Goal: Find specific page/section: Find specific page/section

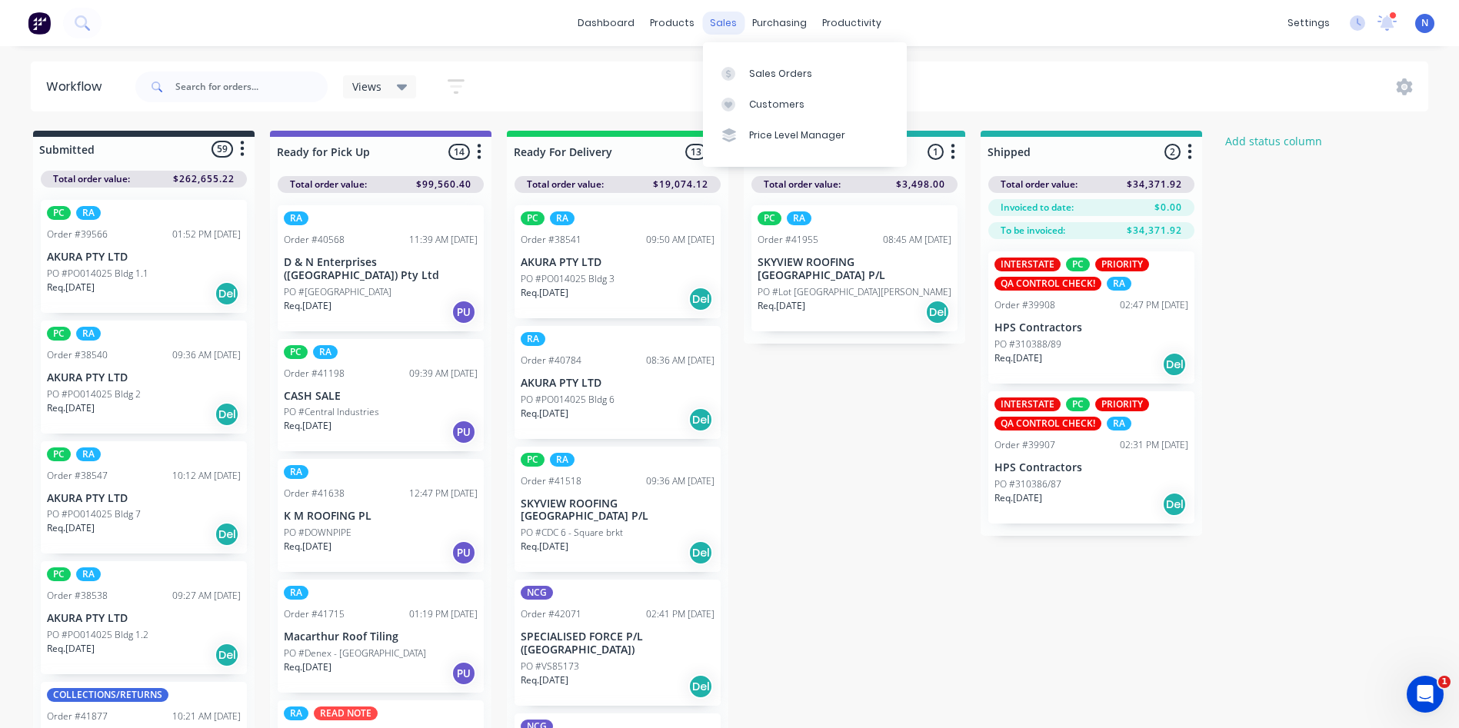
click at [727, 25] on div "sales" at bounding box center [723, 23] width 42 height 23
click at [774, 72] on div "Sales Orders" at bounding box center [780, 74] width 63 height 14
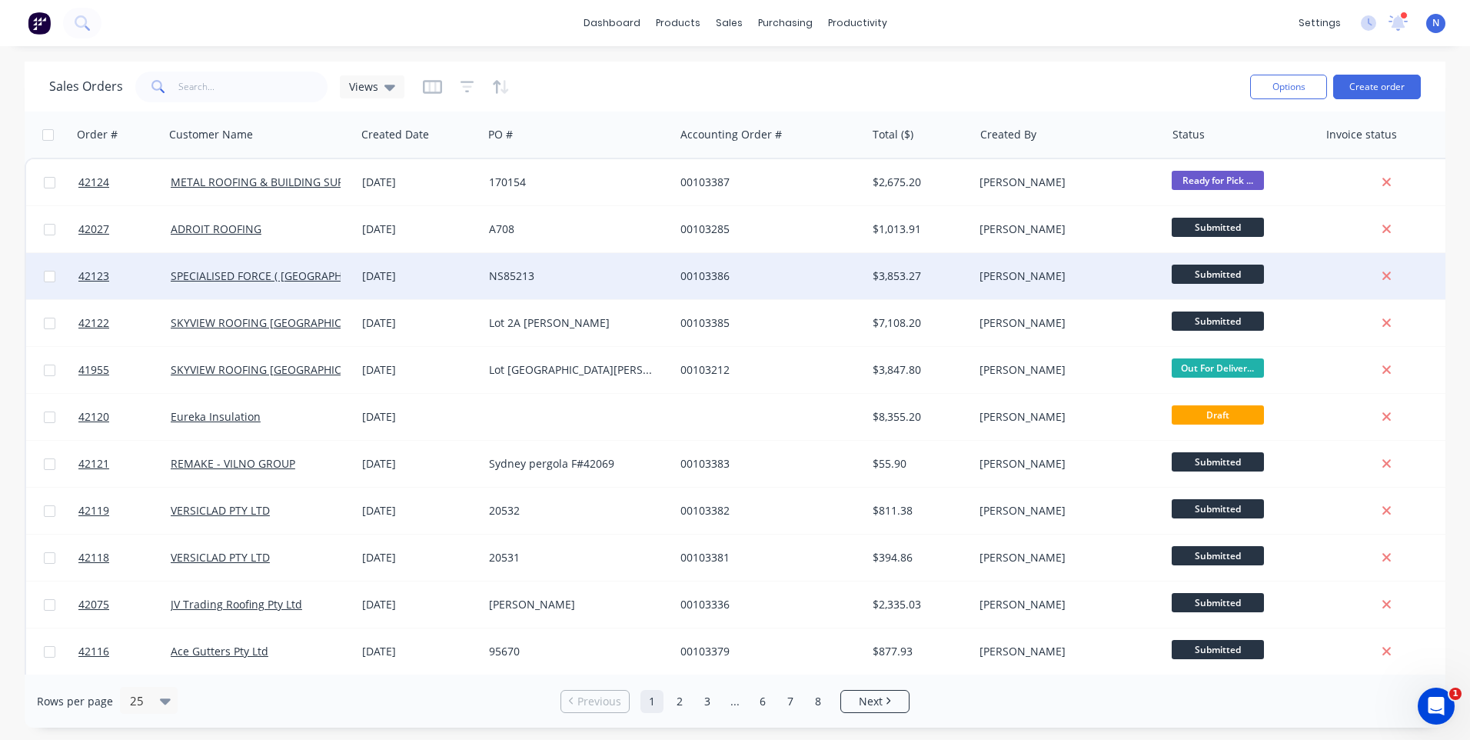
click at [621, 274] on div "NS85213" at bounding box center [574, 275] width 171 height 15
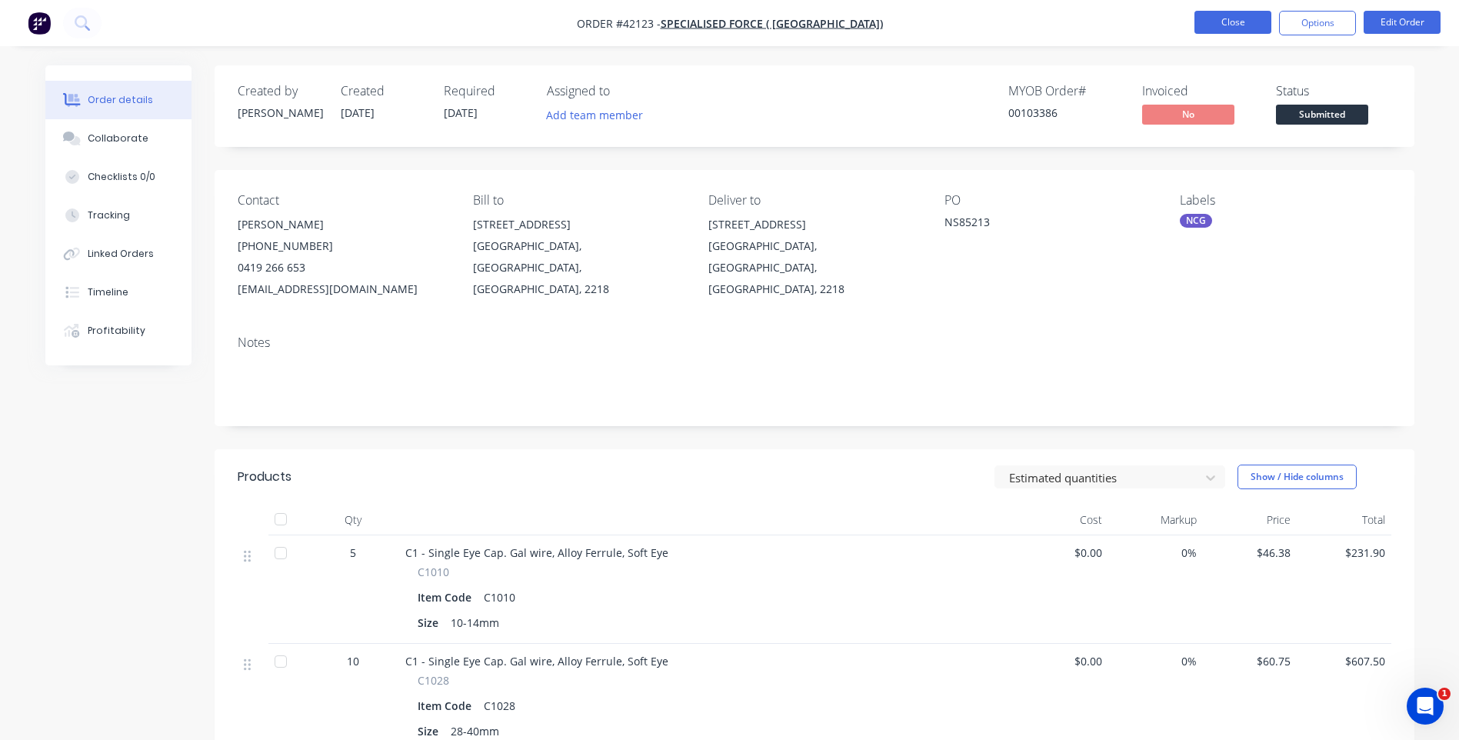
click at [1242, 25] on button "Close" at bounding box center [1232, 22] width 77 height 23
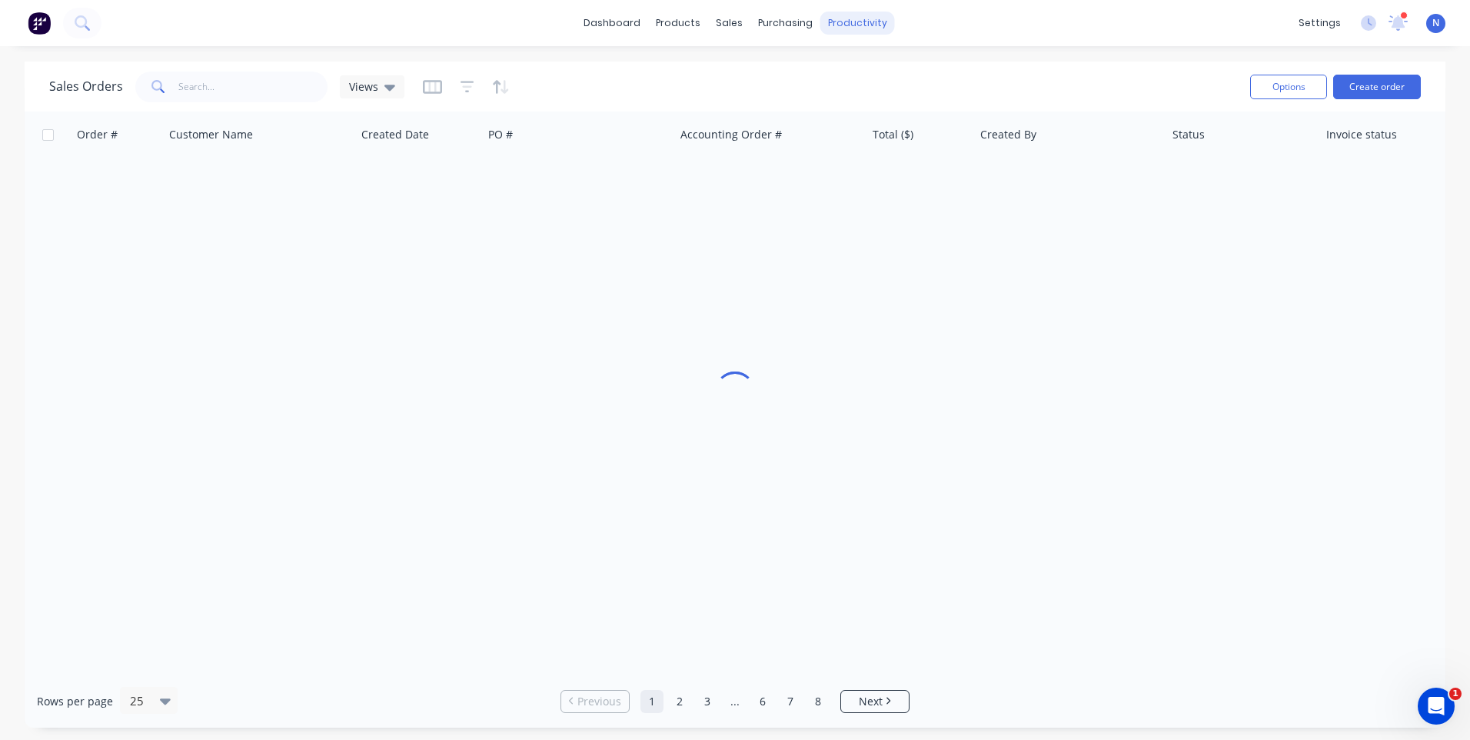
click at [851, 28] on div "productivity" at bounding box center [858, 23] width 75 height 23
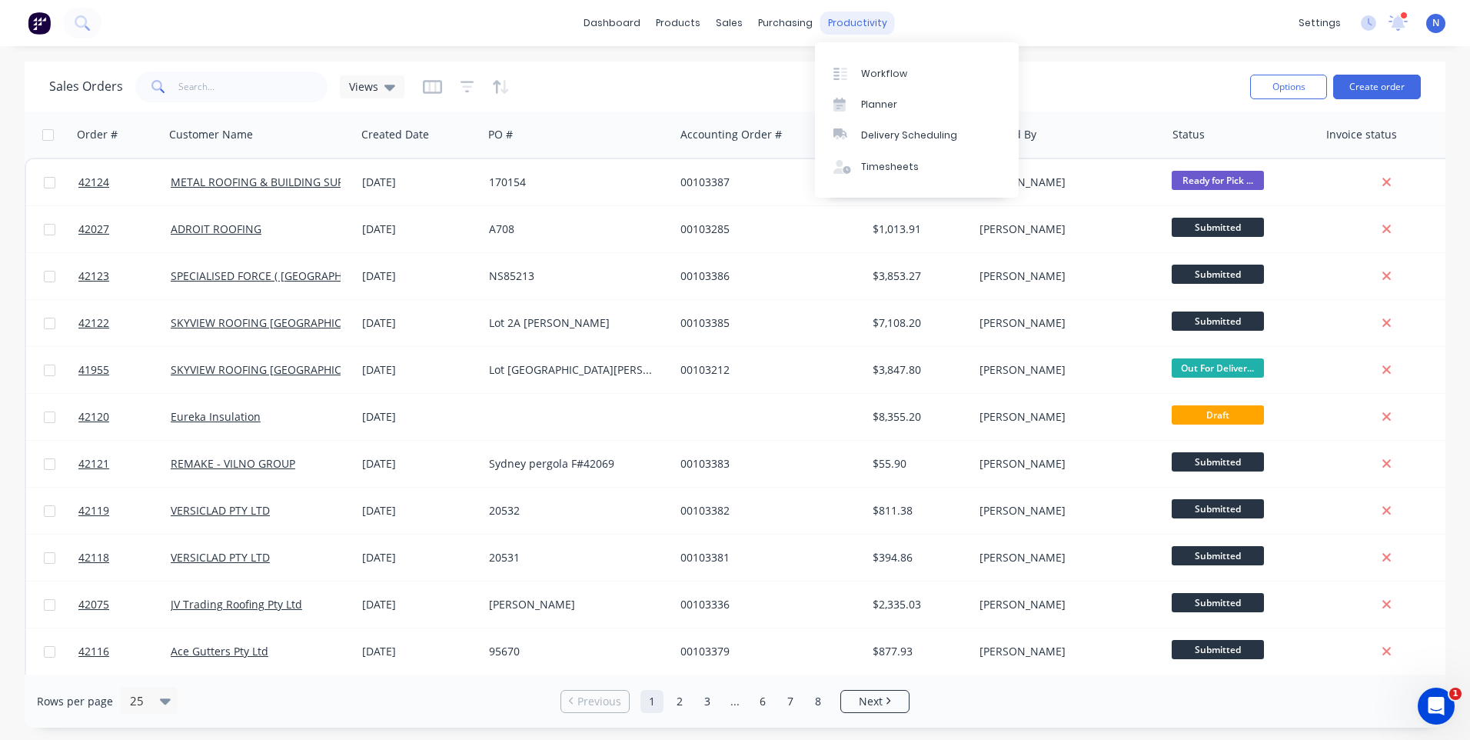
click at [854, 22] on div "productivity" at bounding box center [858, 23] width 75 height 23
click at [881, 78] on div "Workflow" at bounding box center [884, 74] width 46 height 14
